Goal: Navigation & Orientation: Find specific page/section

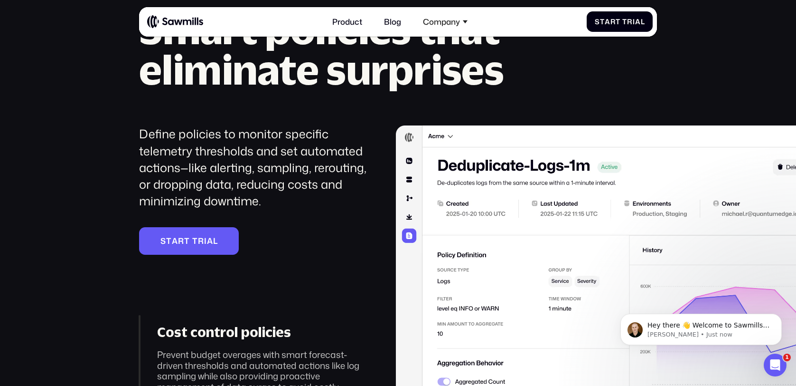
scroll to position [1370, 0]
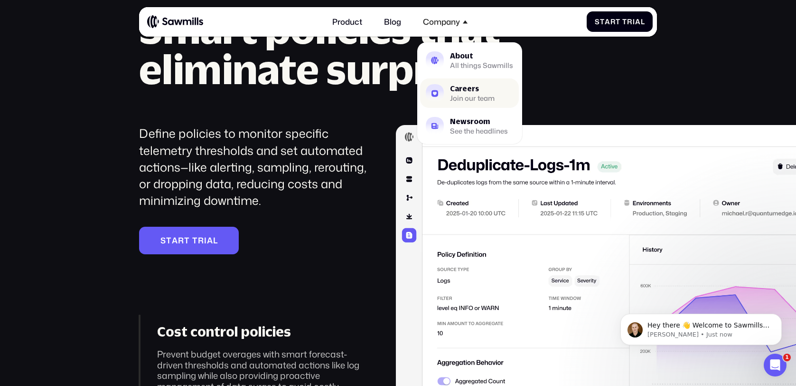
click at [458, 89] on div "Careers" at bounding box center [472, 88] width 45 height 7
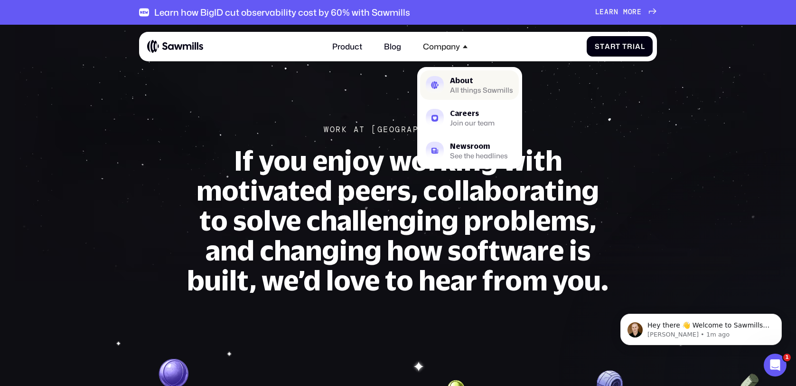
click at [471, 87] on div "All things Sawmills" at bounding box center [481, 90] width 63 height 6
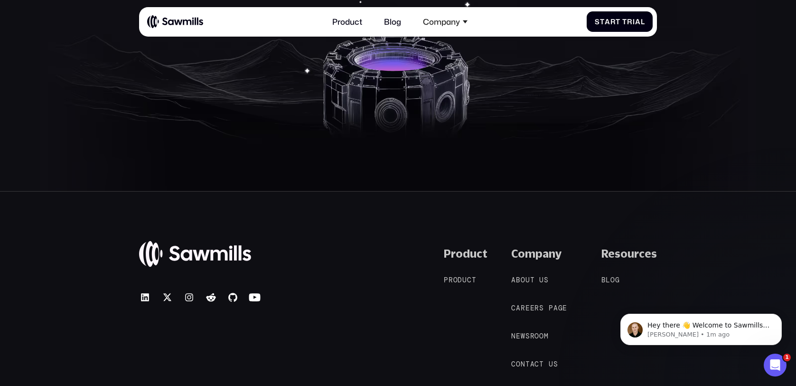
scroll to position [1745, 0]
